Goal: Transaction & Acquisition: Obtain resource

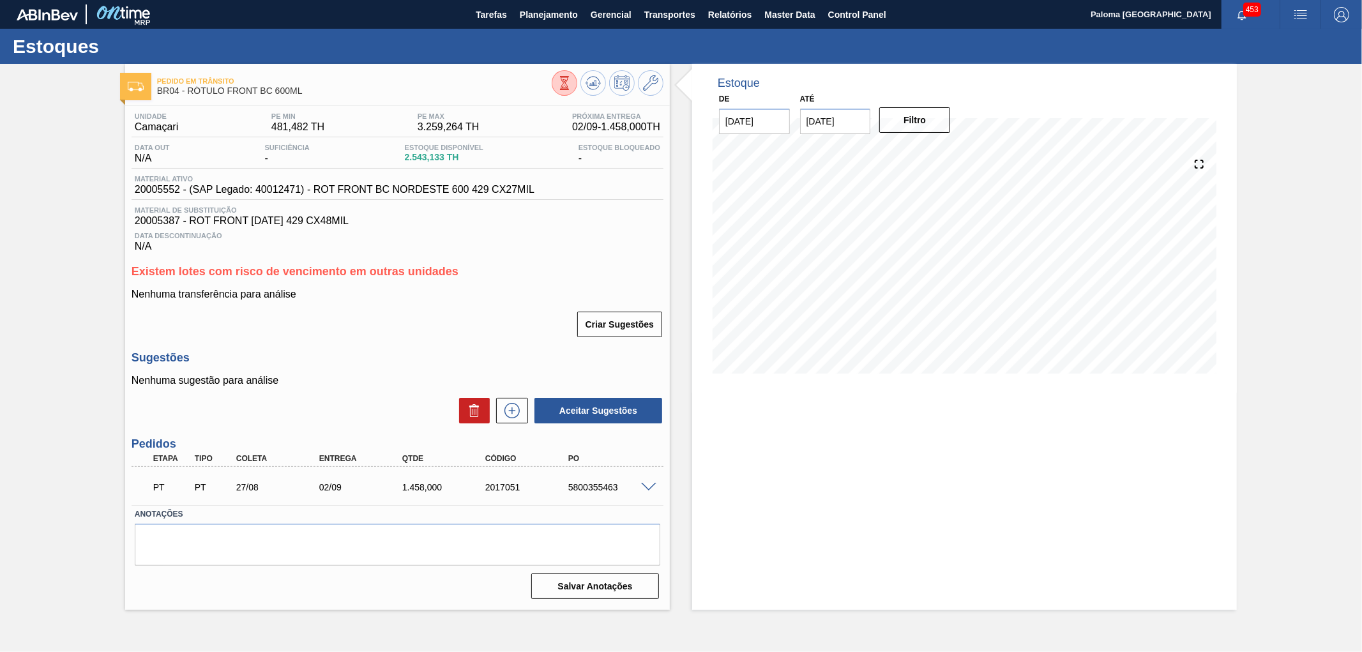
click at [648, 486] on span at bounding box center [648, 488] width 15 height 10
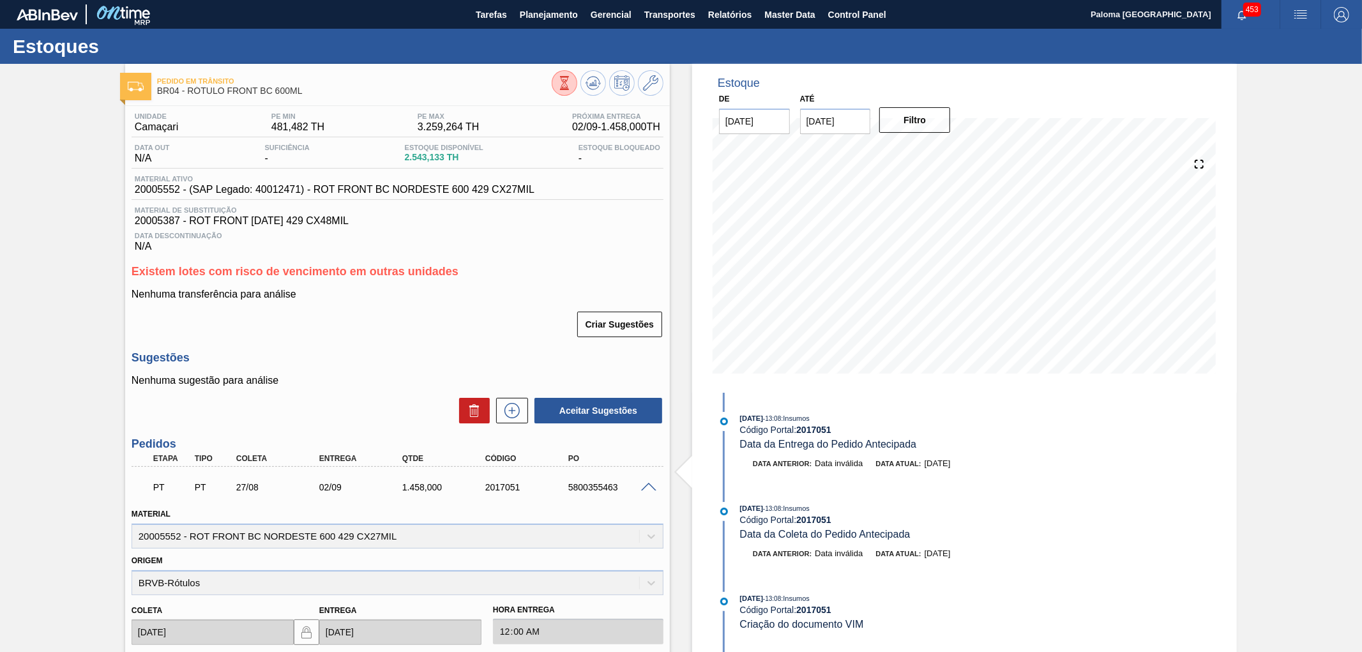
click at [582, 483] on div "5800355463" at bounding box center [612, 487] width 94 height 10
copy div "5800355463"
click at [736, 10] on span "Relatórios" at bounding box center [729, 14] width 43 height 15
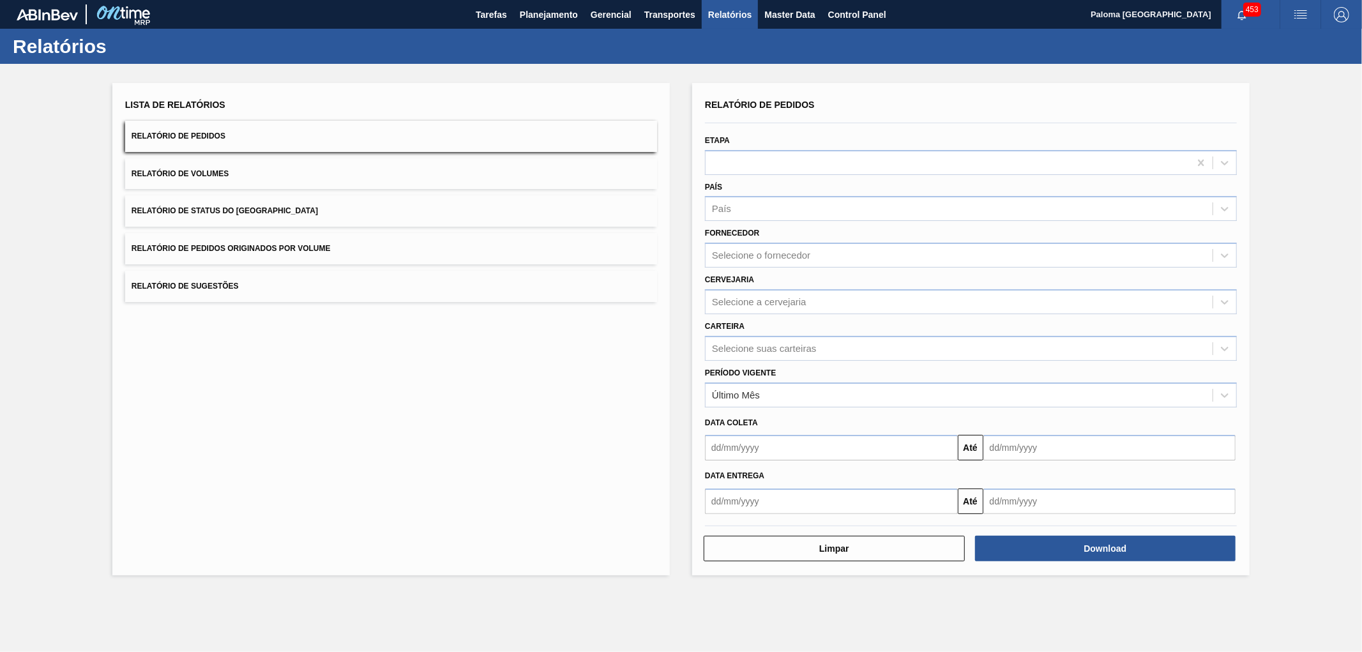
click at [211, 141] on button "Relatório de Pedidos" at bounding box center [391, 136] width 532 height 31
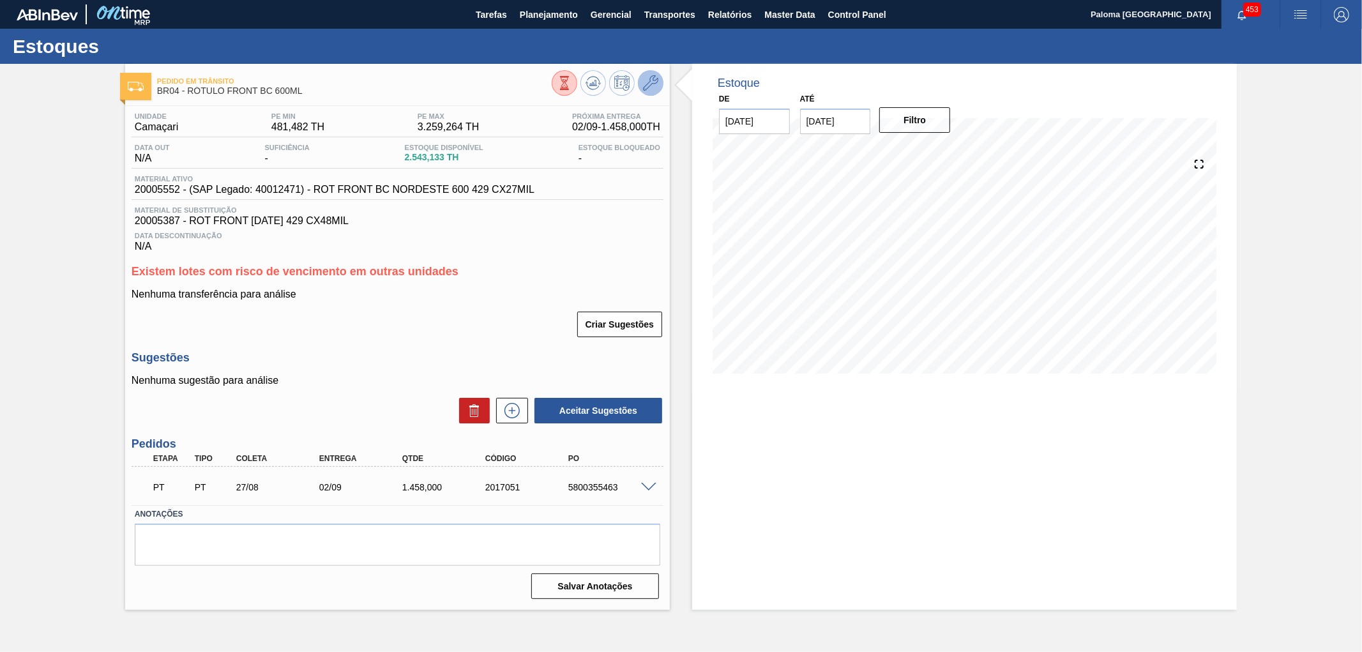
click at [646, 84] on icon at bounding box center [650, 82] width 15 height 15
click at [648, 485] on span at bounding box center [648, 488] width 15 height 10
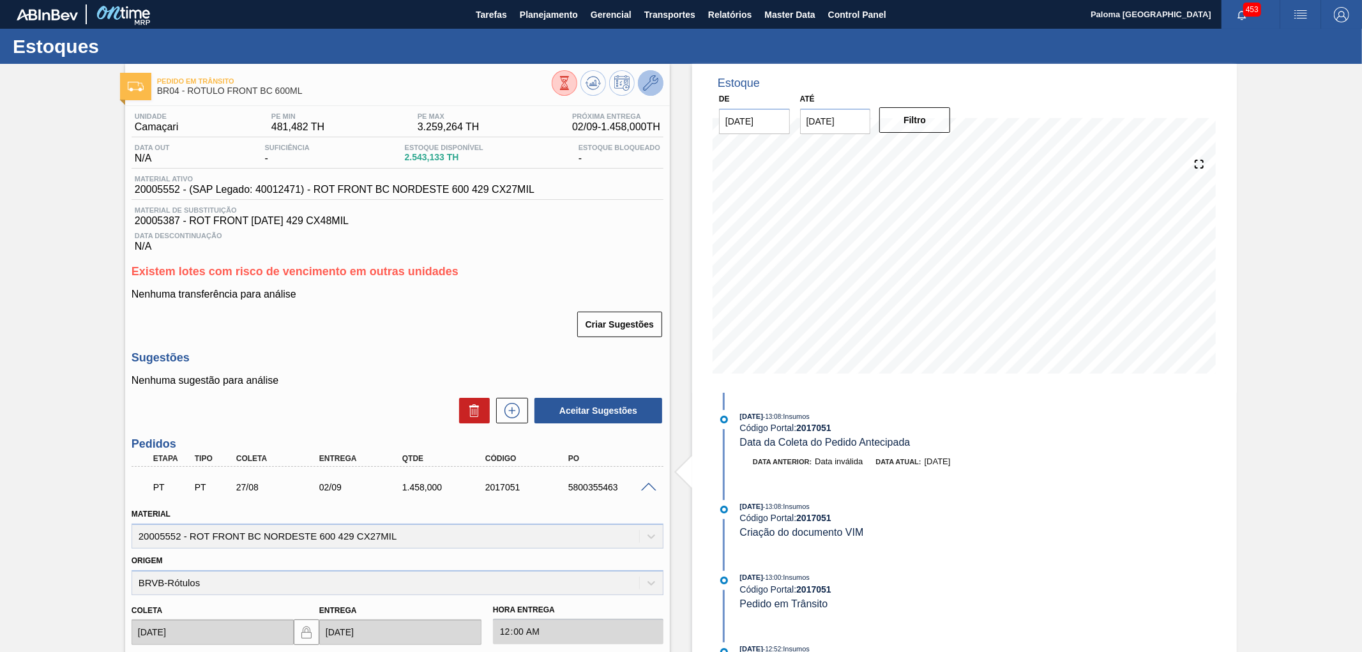
click at [658, 83] on button at bounding box center [651, 83] width 26 height 26
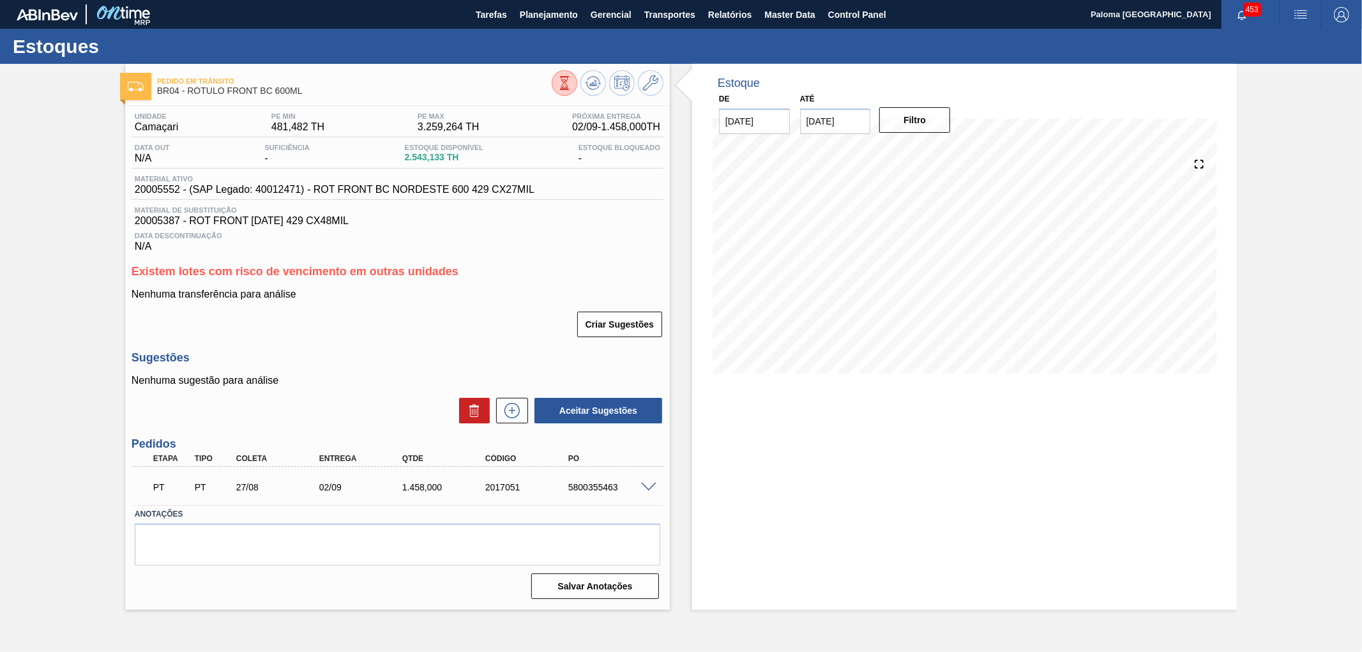
click at [652, 486] on span at bounding box center [648, 488] width 15 height 10
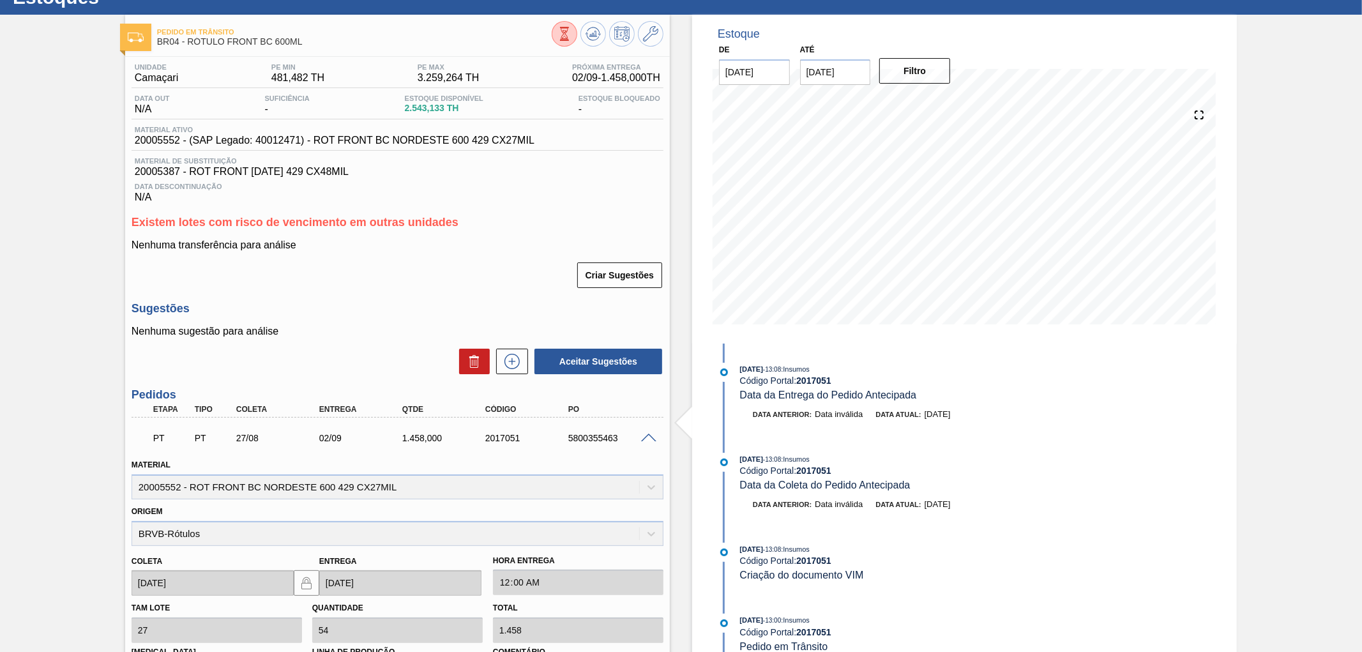
scroll to position [71, 0]
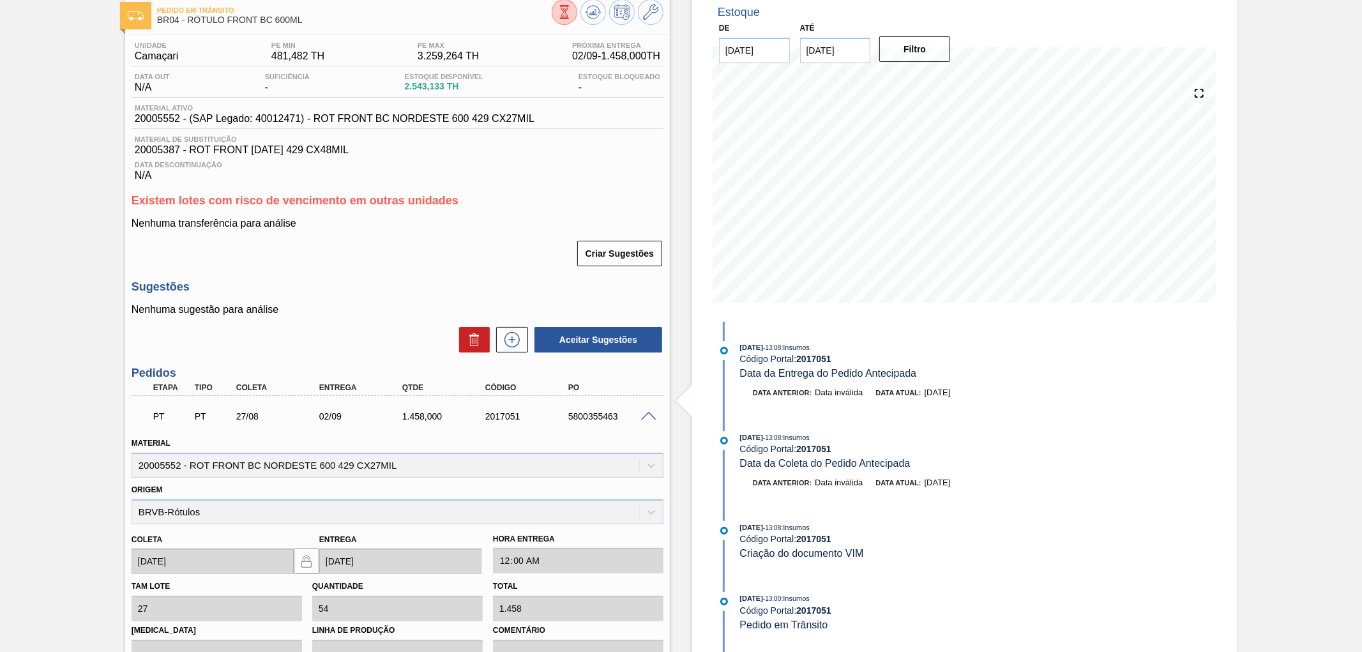
click at [501, 410] on div "PT PT 27/08 02/09 1.458,000 2017051 5800355463" at bounding box center [394, 415] width 498 height 26
copy div "2017051"
click at [163, 119] on span "20005552 - (SAP Legado: 40012471) - ROT FRONT BC NORDESTE 600 429 CX27MIL" at bounding box center [335, 118] width 400 height 11
click at [163, 120] on span "20005552 - (SAP Legado: 40012471) - ROT FRONT BC NORDESTE 600 429 CX27MIL" at bounding box center [335, 118] width 400 height 11
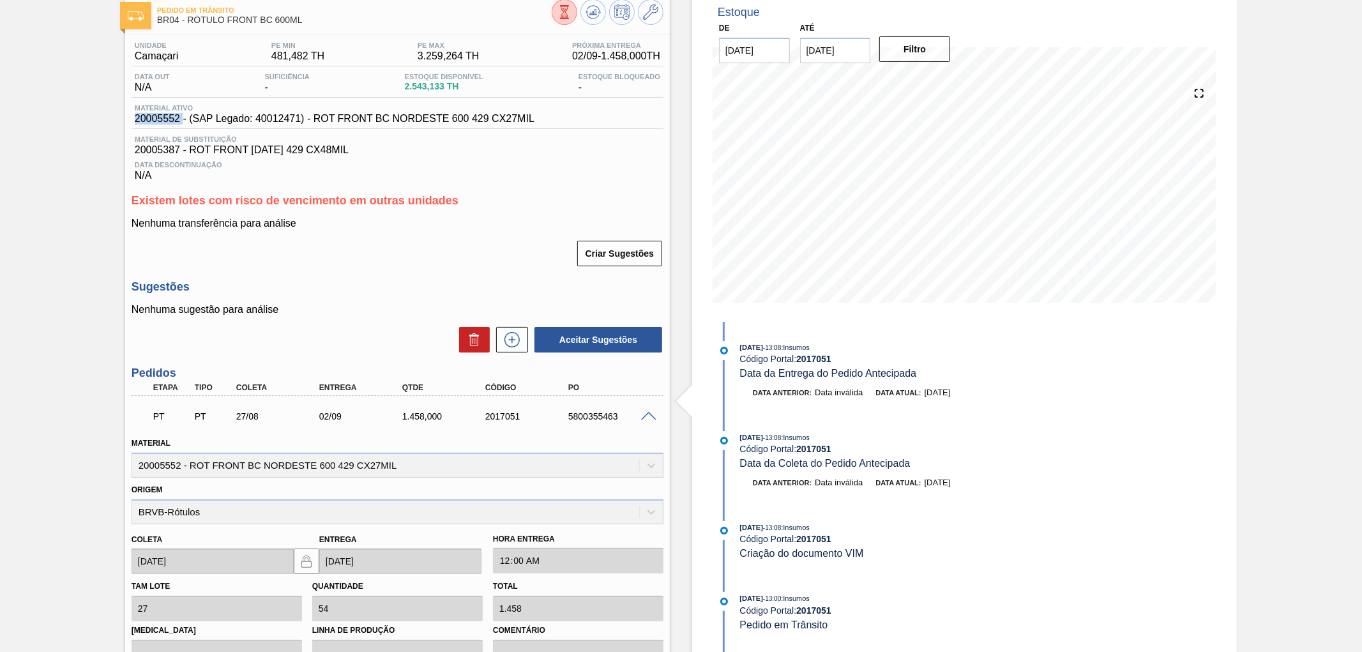
copy span "20005552"
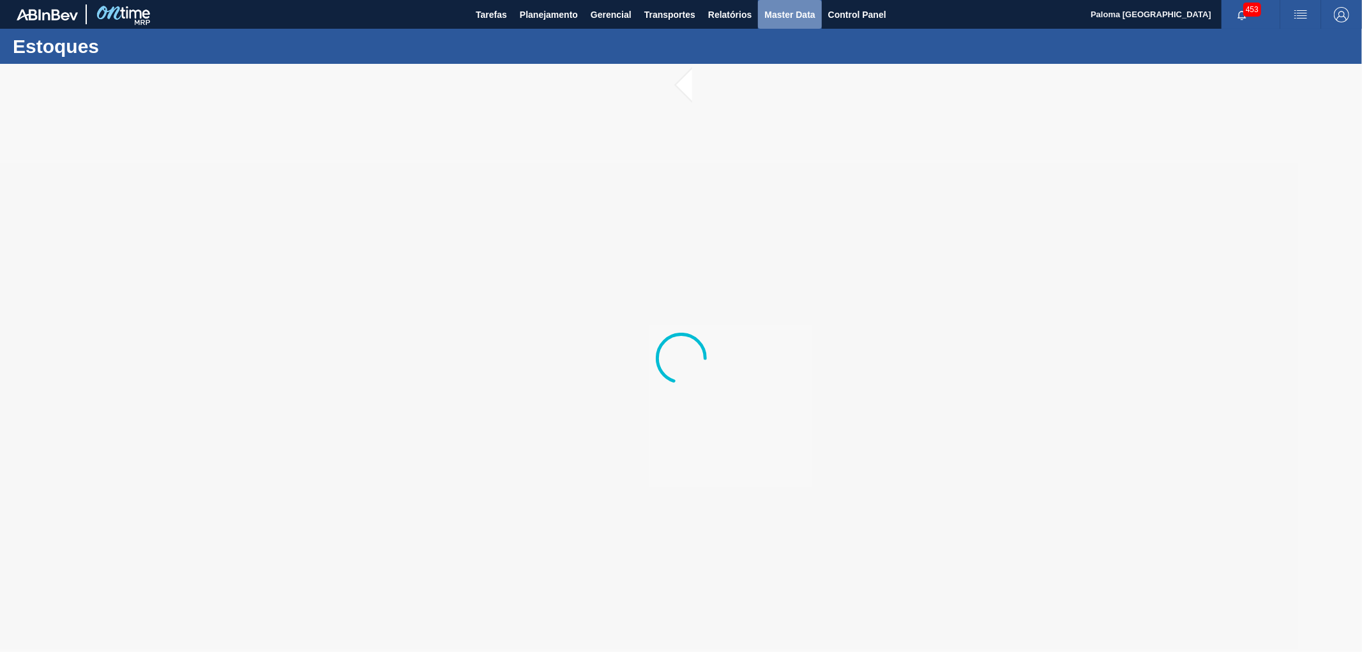
click at [800, 8] on span "Master Data" at bounding box center [789, 14] width 50 height 15
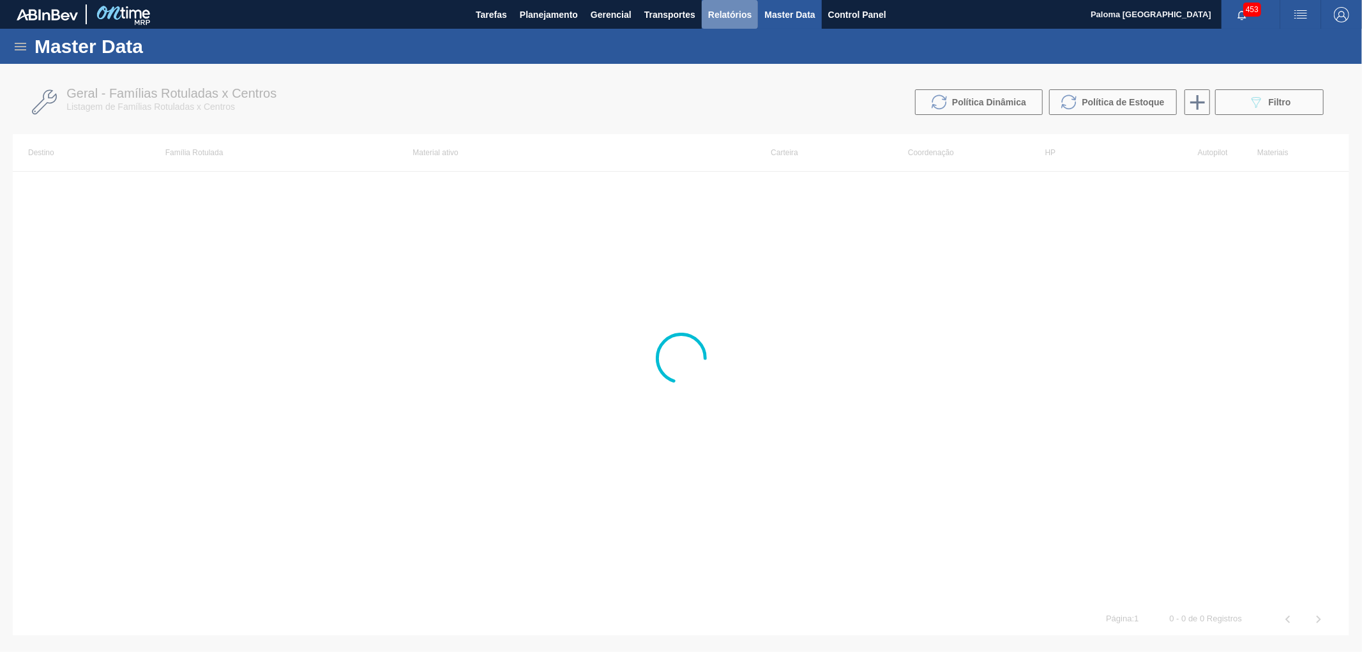
click at [735, 10] on span "Relatórios" at bounding box center [729, 14] width 43 height 15
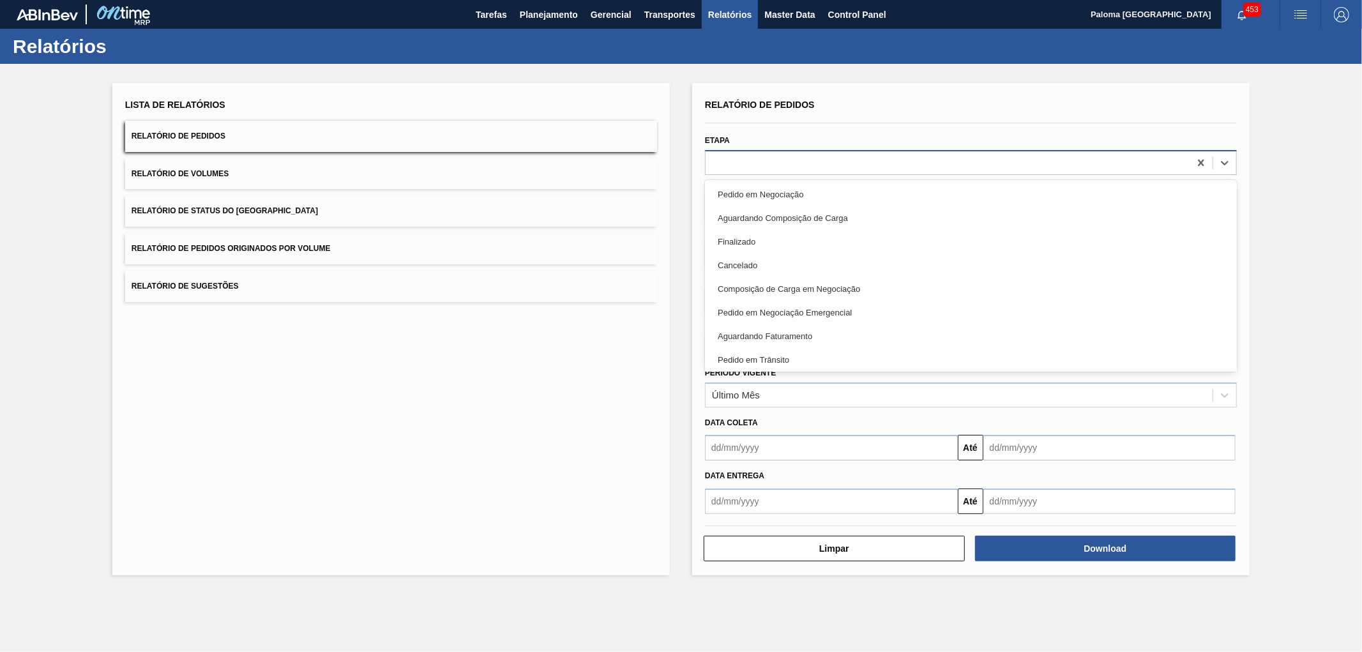
click at [734, 158] on div at bounding box center [948, 162] width 484 height 19
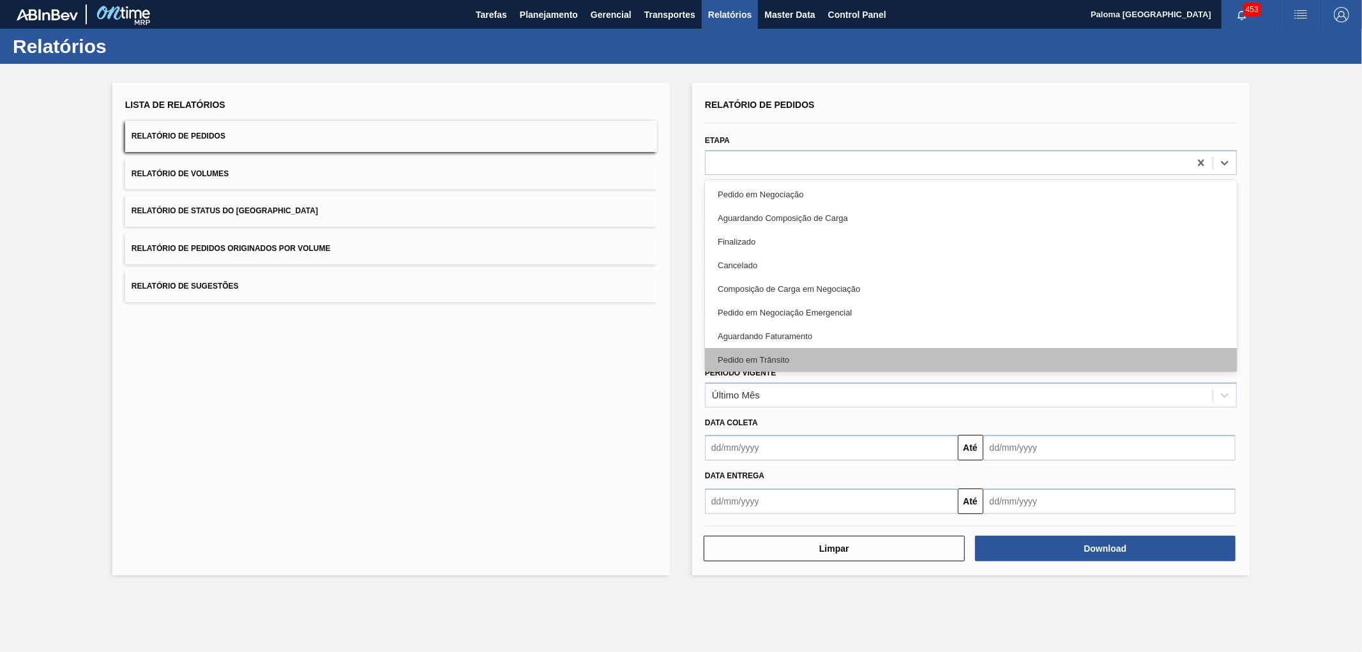
click at [757, 353] on div "Pedido em Trânsito" at bounding box center [971, 360] width 532 height 24
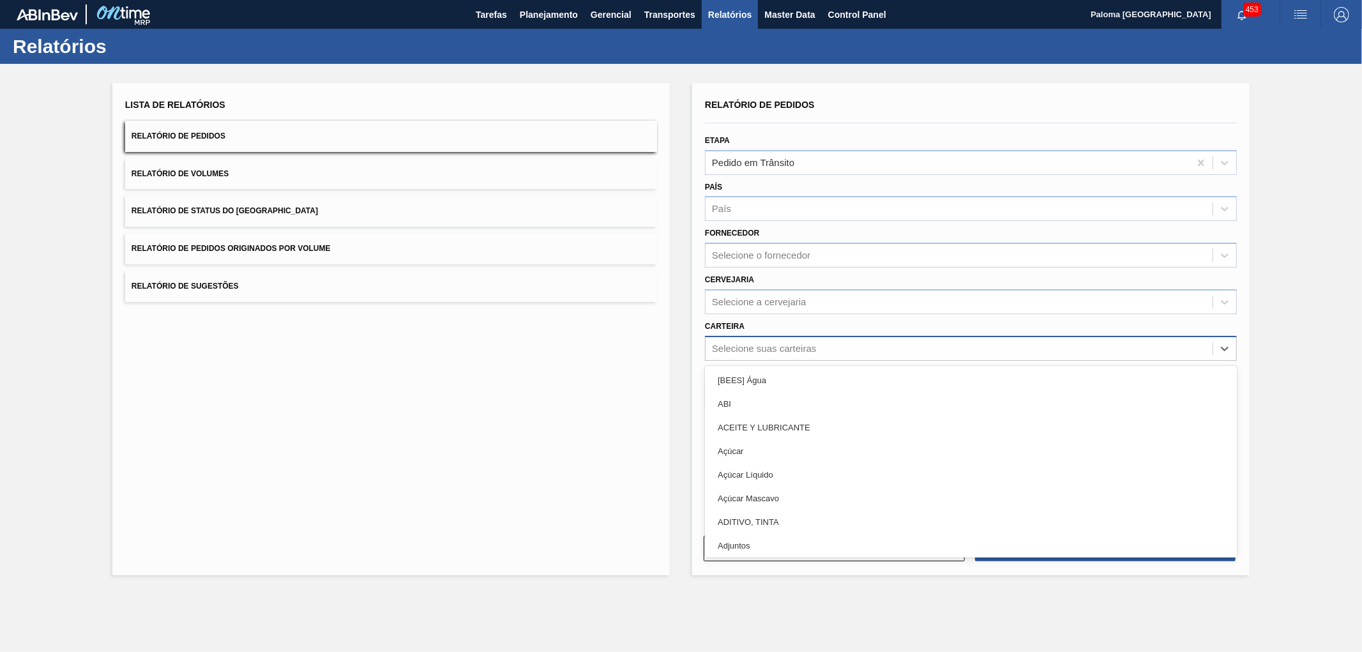
click at [755, 349] on div "Selecione suas carteiras" at bounding box center [764, 348] width 104 height 11
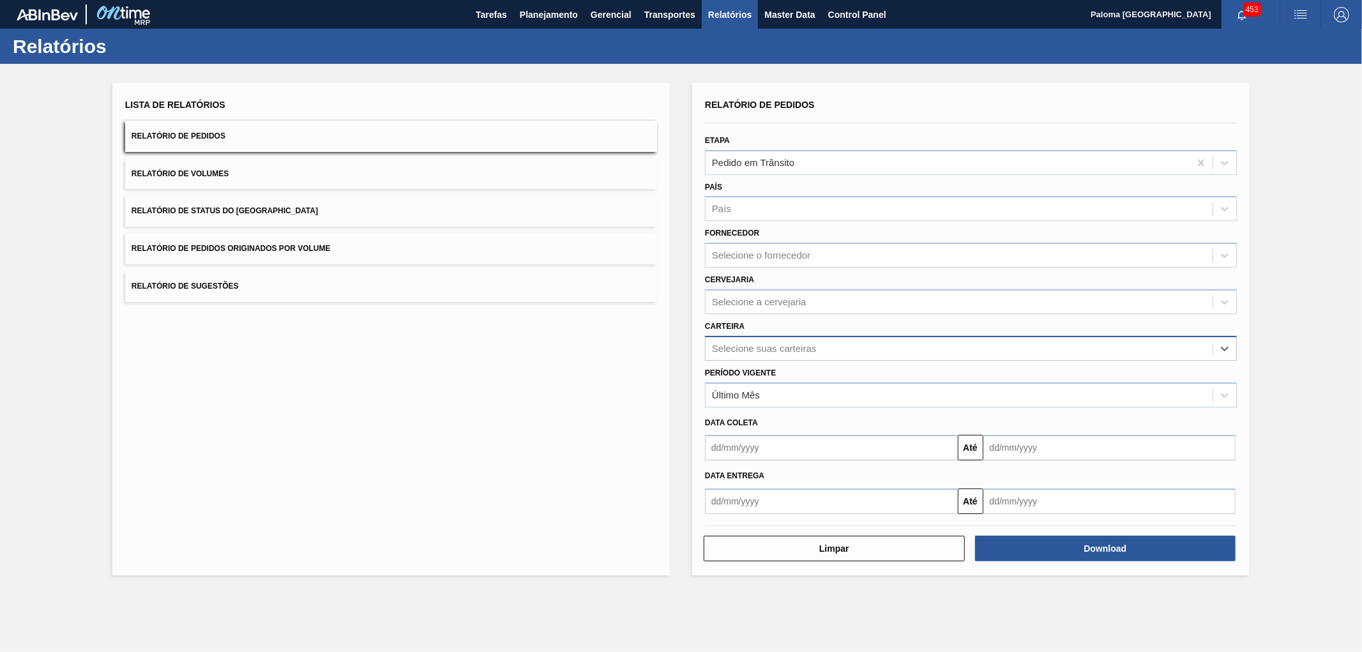
click at [755, 349] on div "Selecione suas carteiras" at bounding box center [764, 348] width 104 height 11
click at [748, 257] on div "Selecione o fornecedor" at bounding box center [761, 255] width 98 height 11
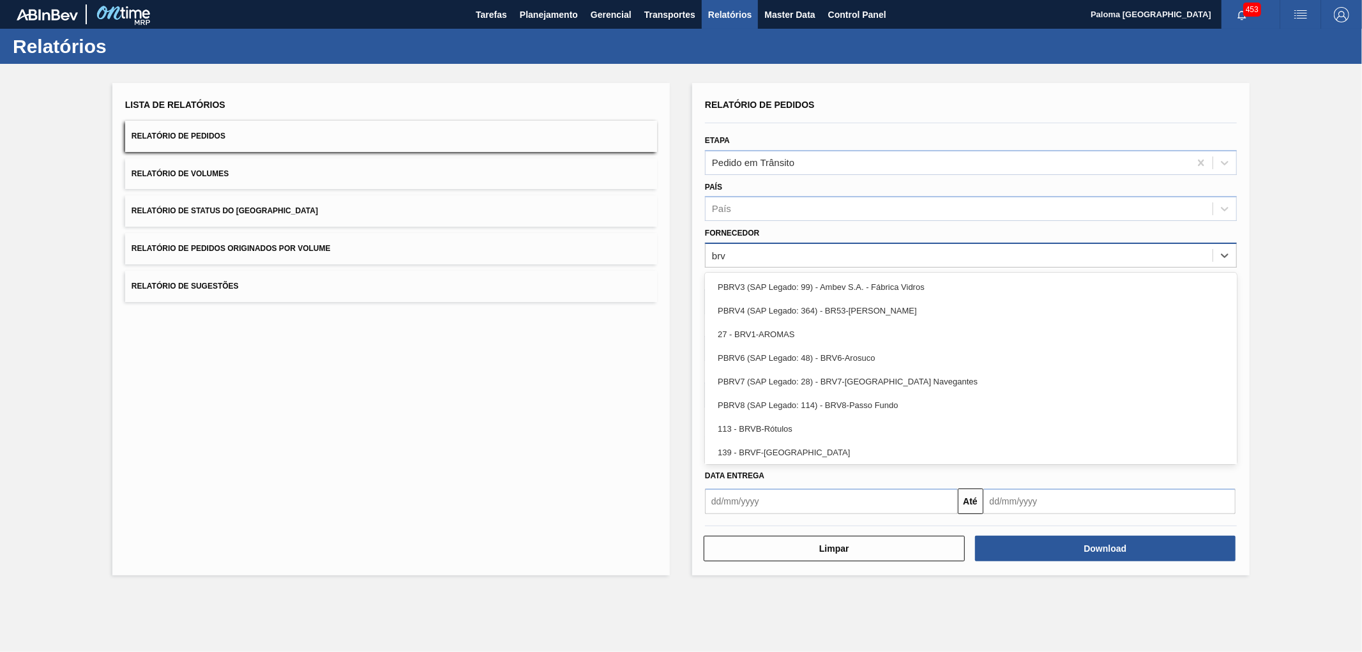
type input "brvb"
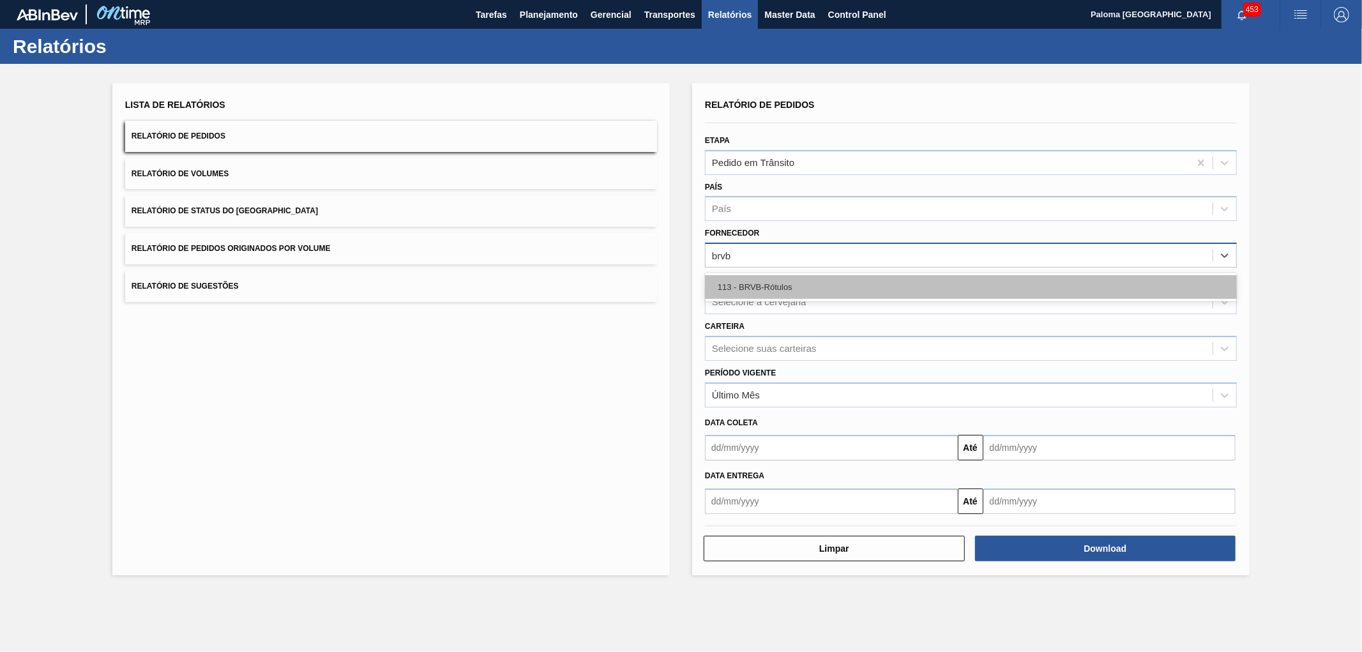
click at [757, 287] on div "113 - BRVB-Rótulos" at bounding box center [971, 287] width 532 height 24
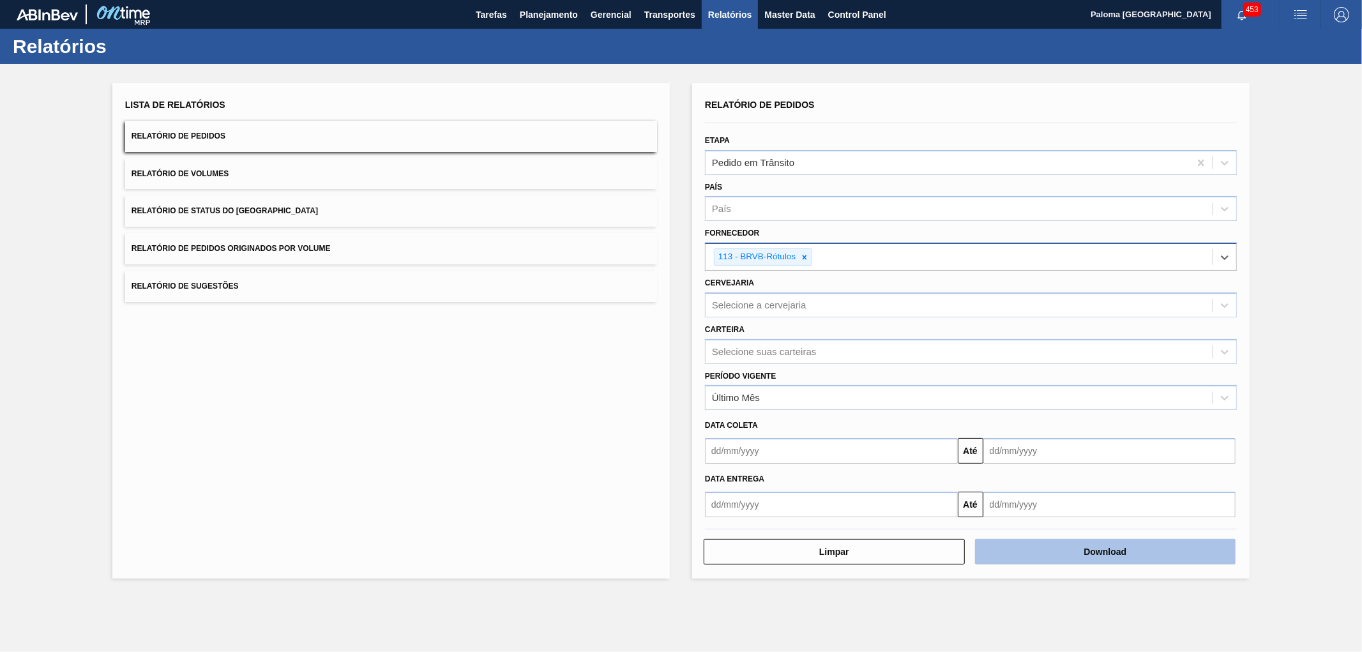
click at [1022, 554] on button "Download" at bounding box center [1105, 552] width 261 height 26
